Goal: Find specific page/section: Find specific page/section

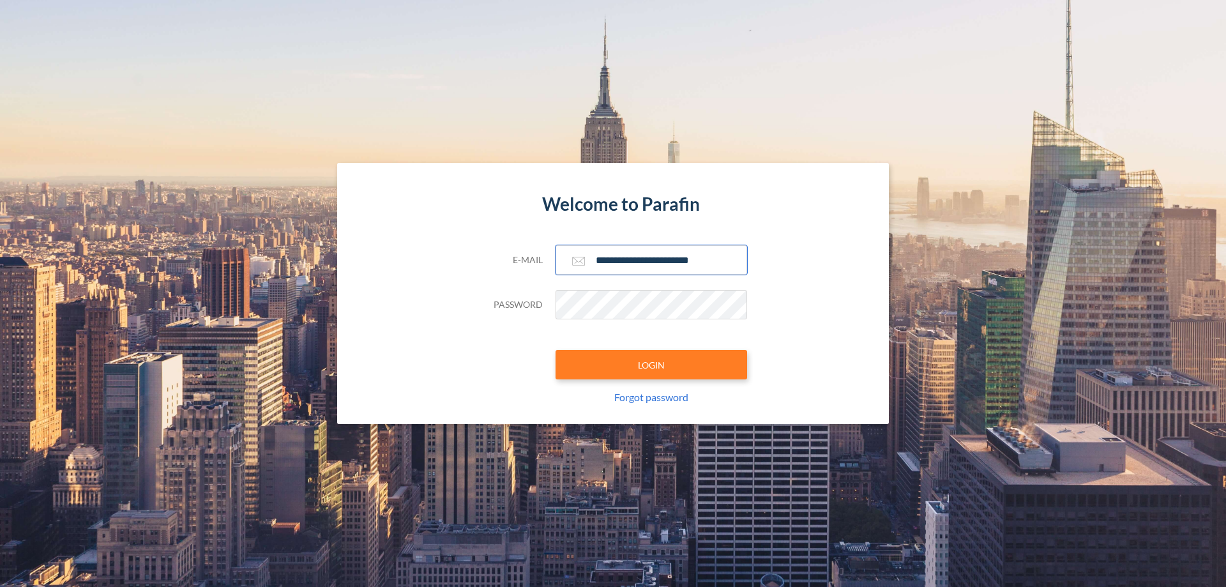
type input "**********"
click at [652, 365] on button "LOGIN" at bounding box center [652, 364] width 192 height 29
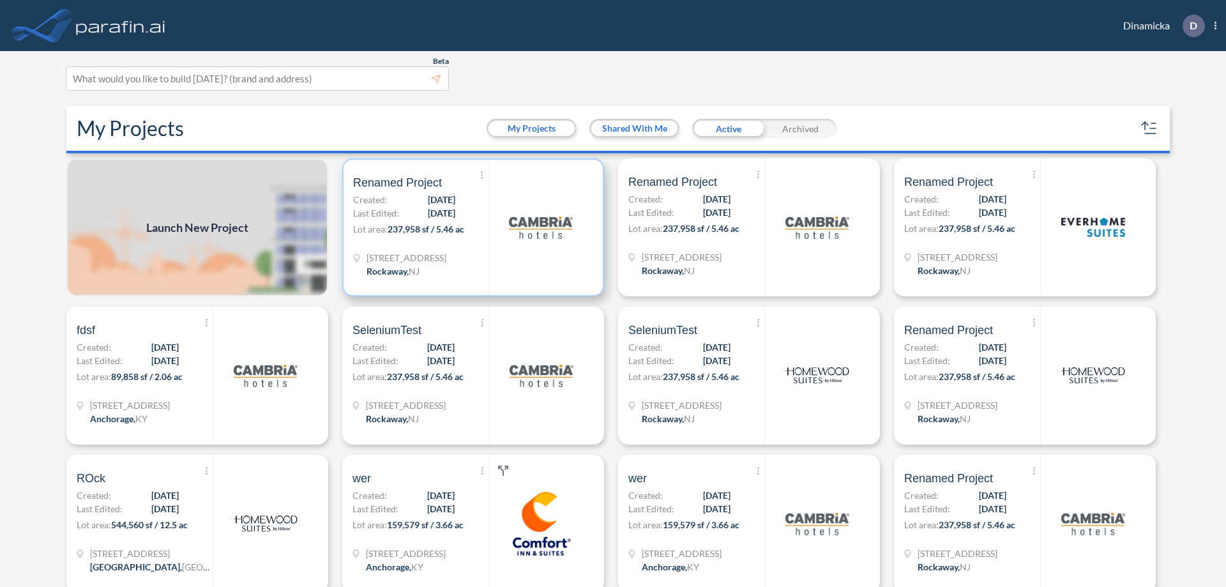
scroll to position [3, 0]
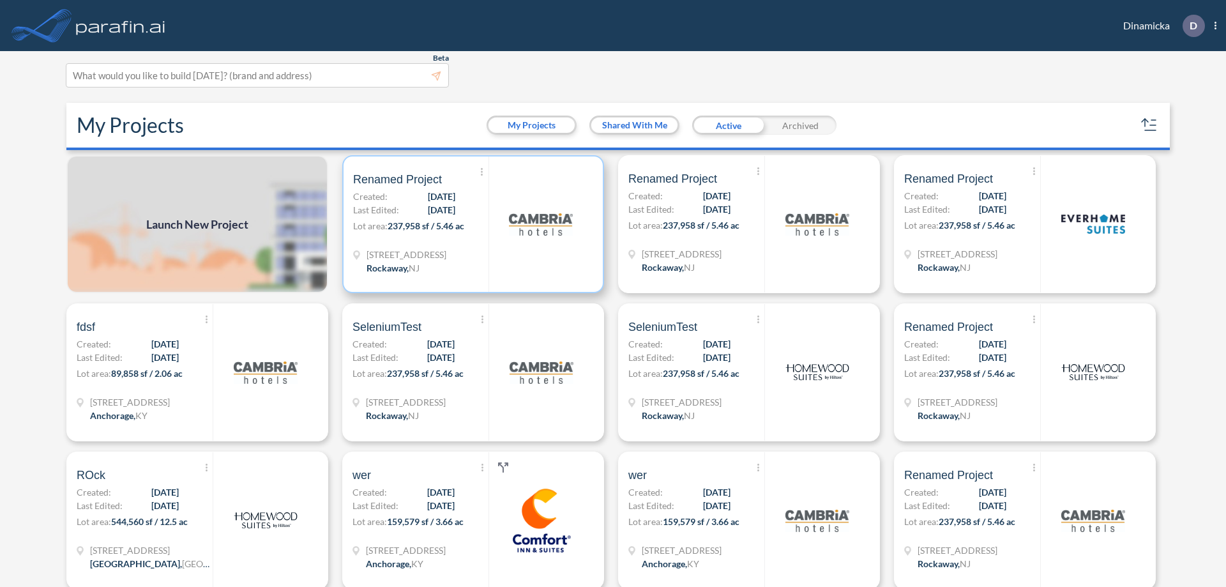
click at [471, 224] on p "Lot area: 237,958 sf / 5.46 ac" at bounding box center [420, 228] width 135 height 19
